Goal: Transaction & Acquisition: Purchase product/service

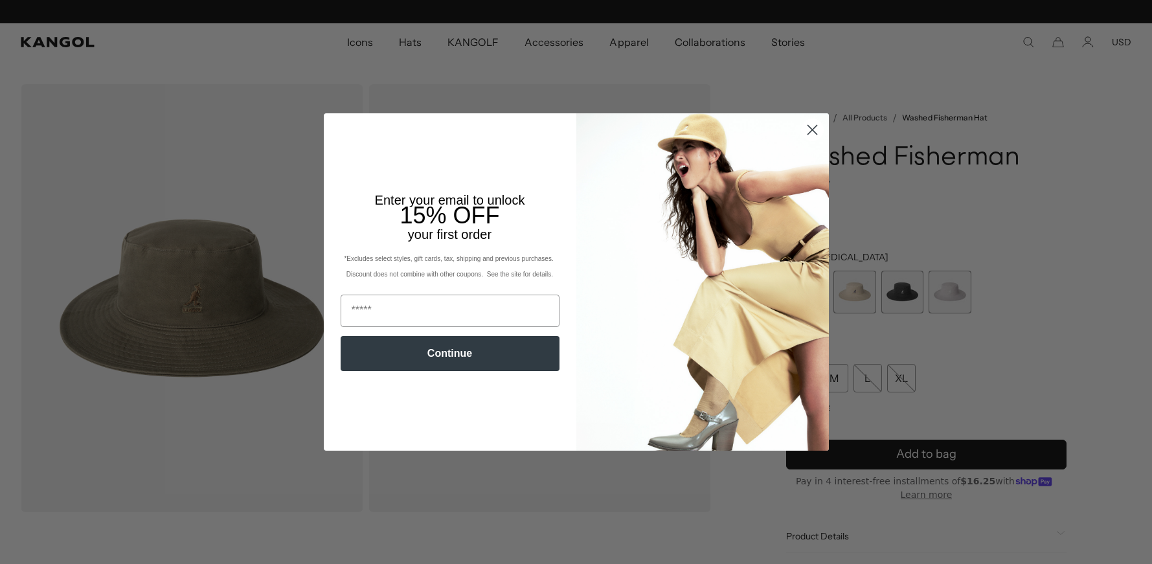
scroll to position [0, 267]
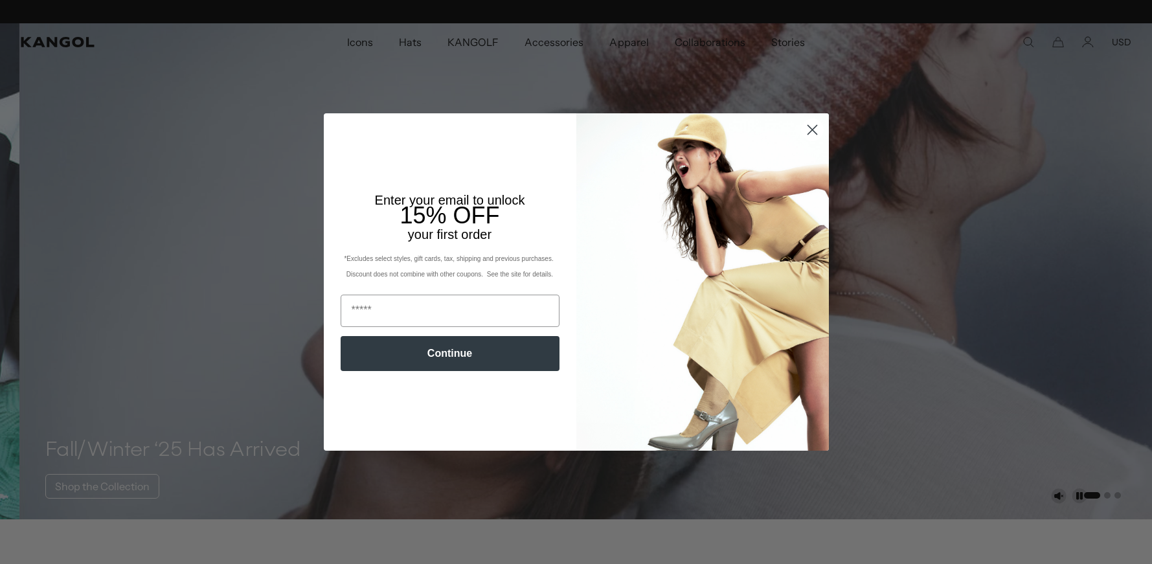
scroll to position [0, 267]
